Goal: Check status: Check status

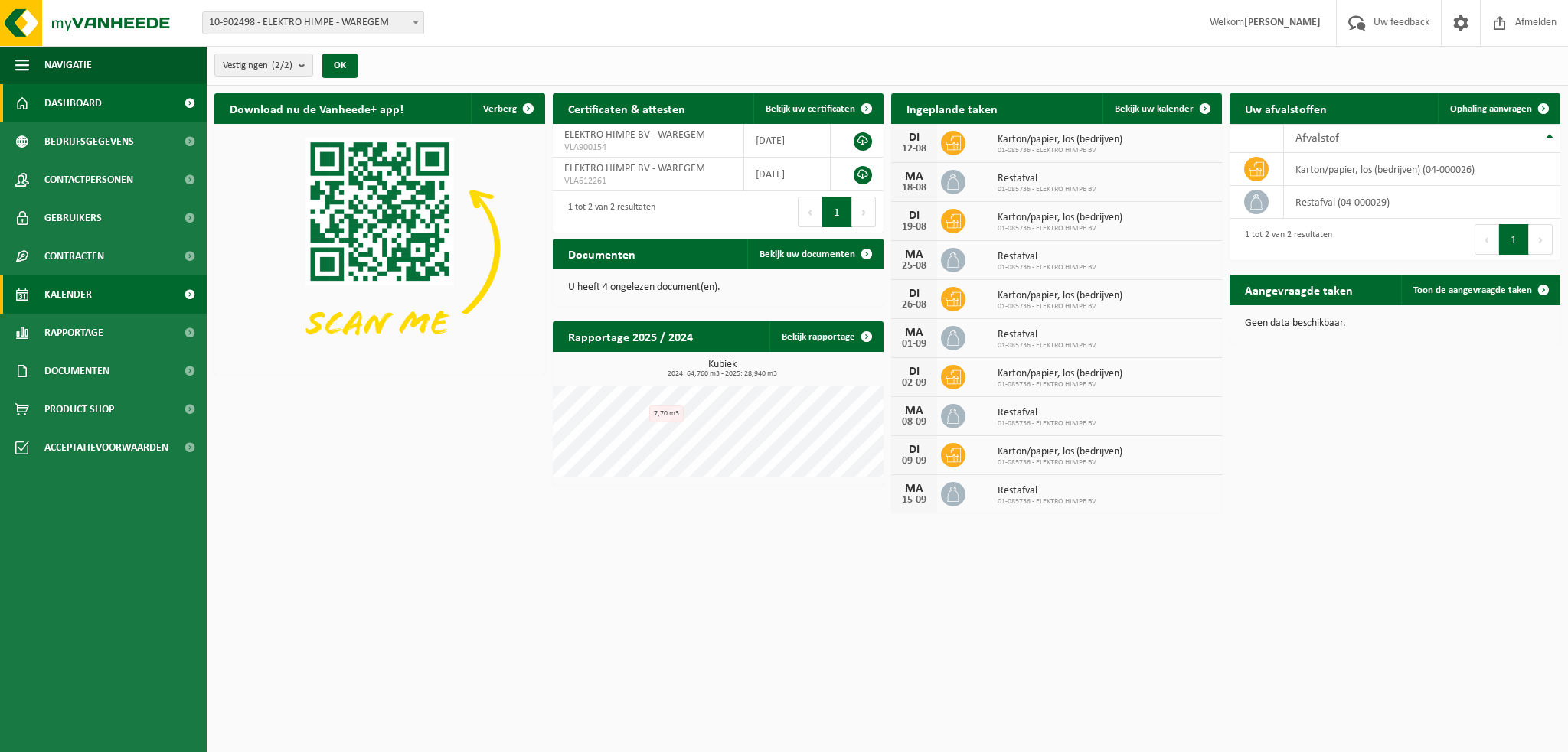
click at [67, 293] on span "Kalender" at bounding box center [68, 294] width 48 height 38
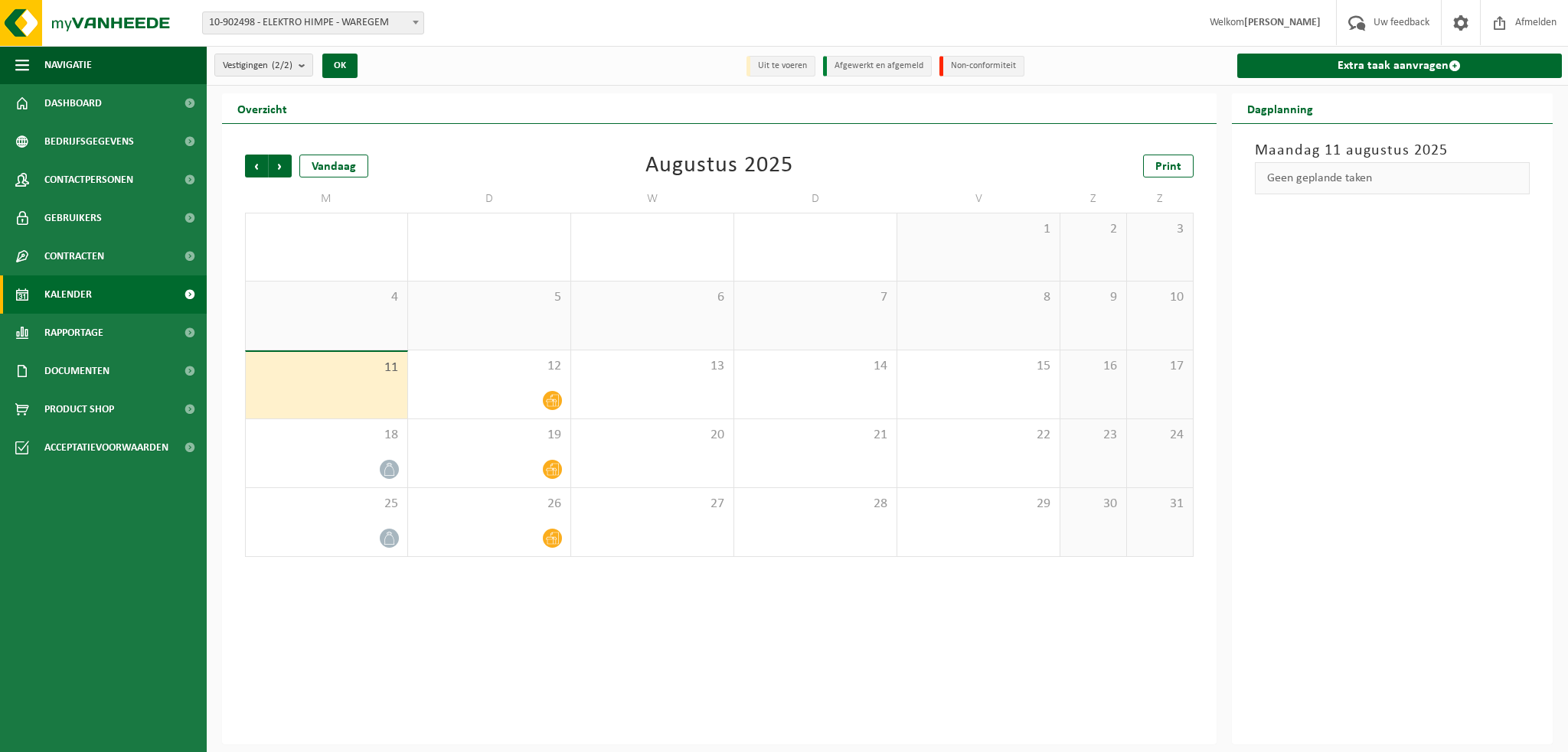
click at [474, 327] on div "5" at bounding box center [489, 315] width 163 height 68
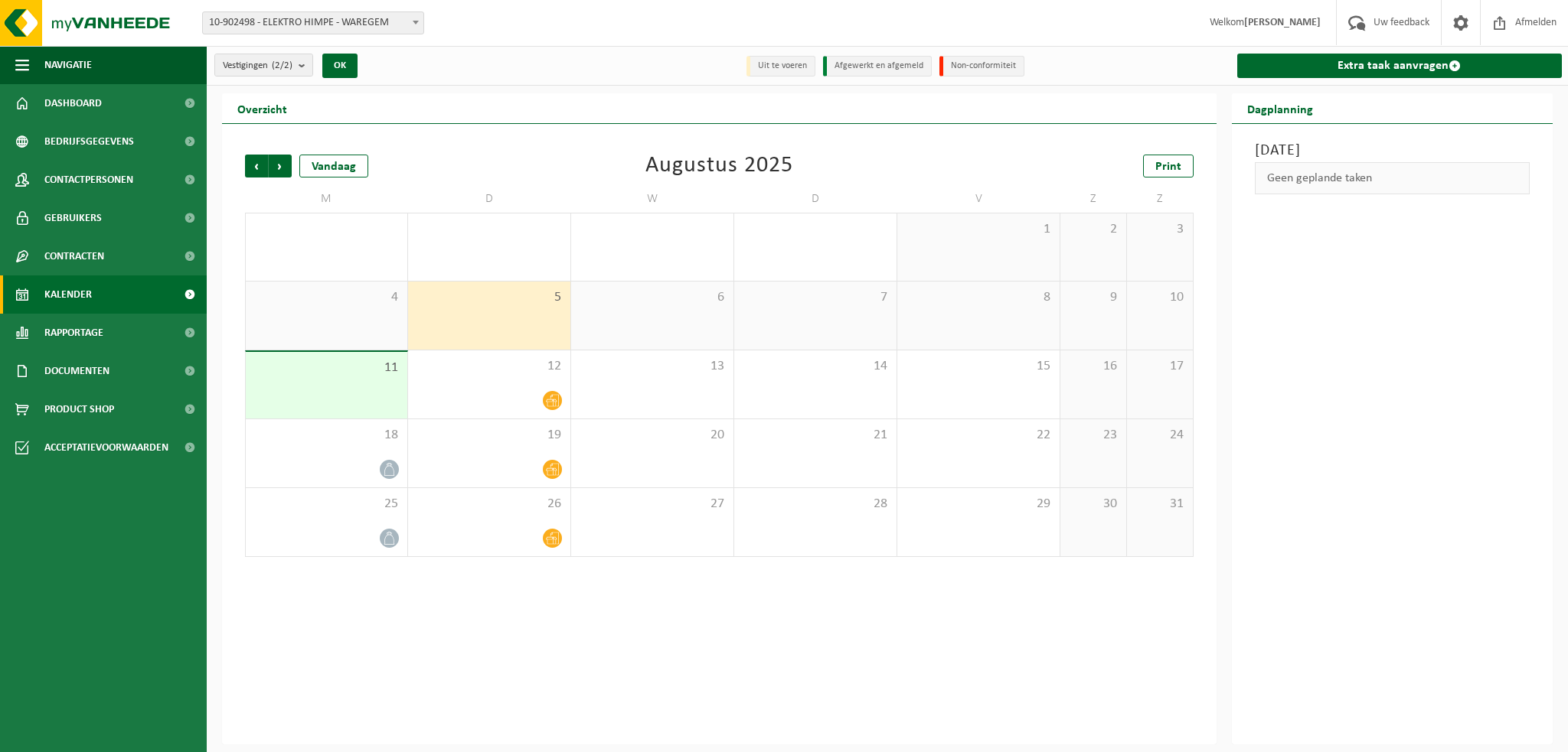
click at [367, 379] on div "11" at bounding box center [327, 385] width 162 height 66
